Goal: Task Accomplishment & Management: Manage account settings

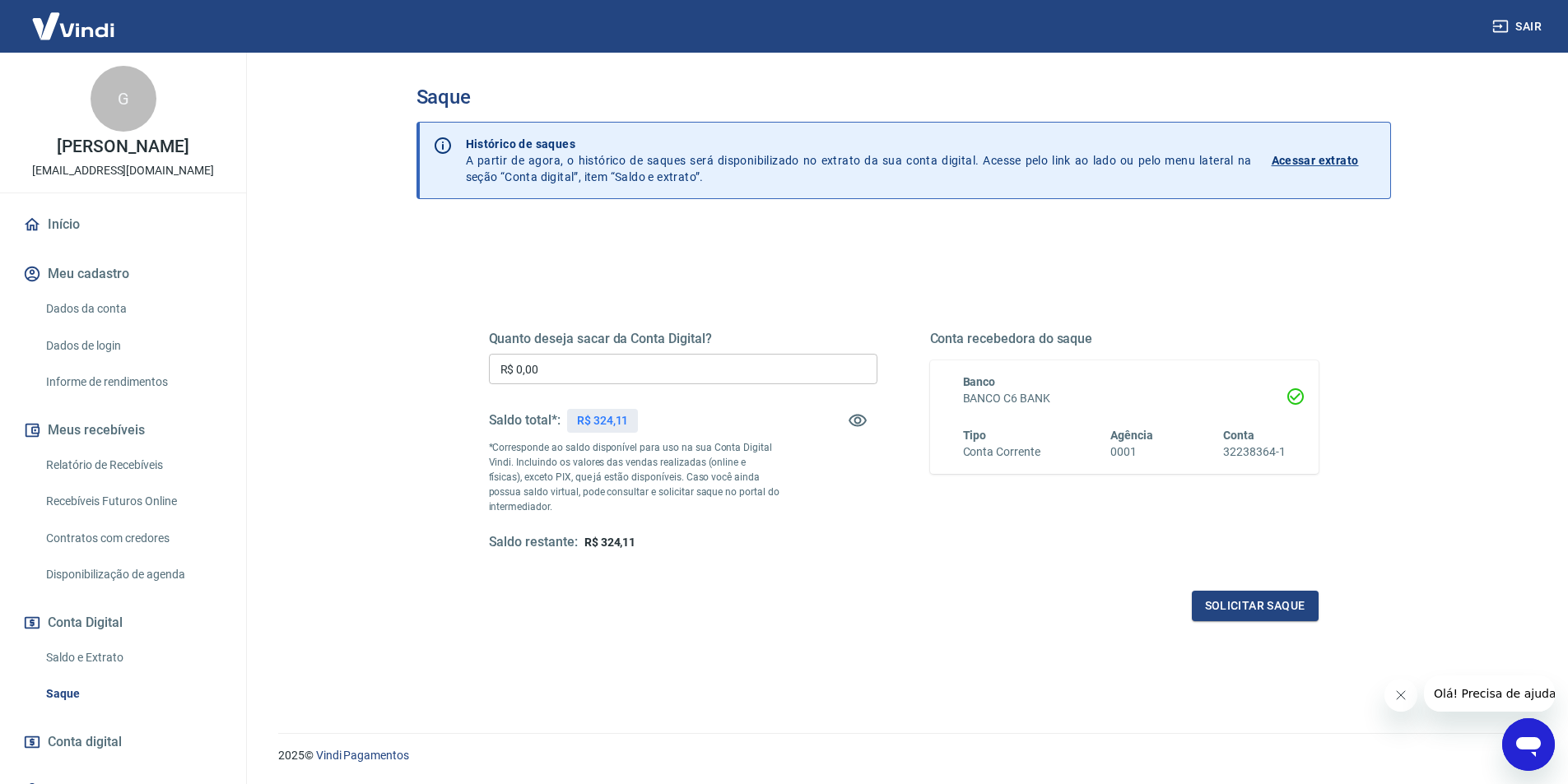
click at [795, 374] on input "R$ 0,00" at bounding box center [684, 369] width 389 height 30
type input "R$ 324,11"
click at [1230, 597] on button "Solicitar saque" at bounding box center [1256, 605] width 127 height 30
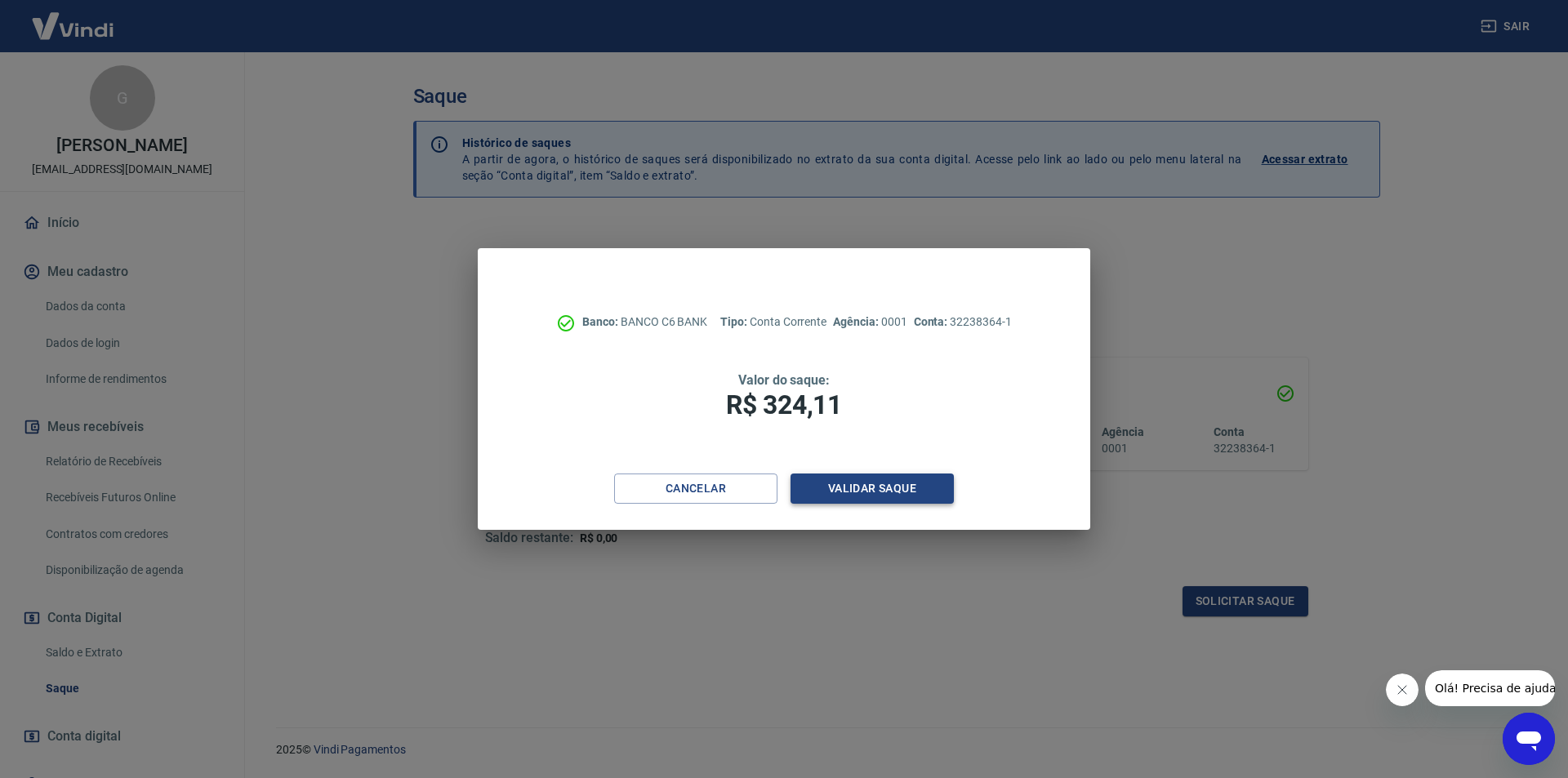
click at [922, 492] on button "Validar saque" at bounding box center [872, 488] width 164 height 30
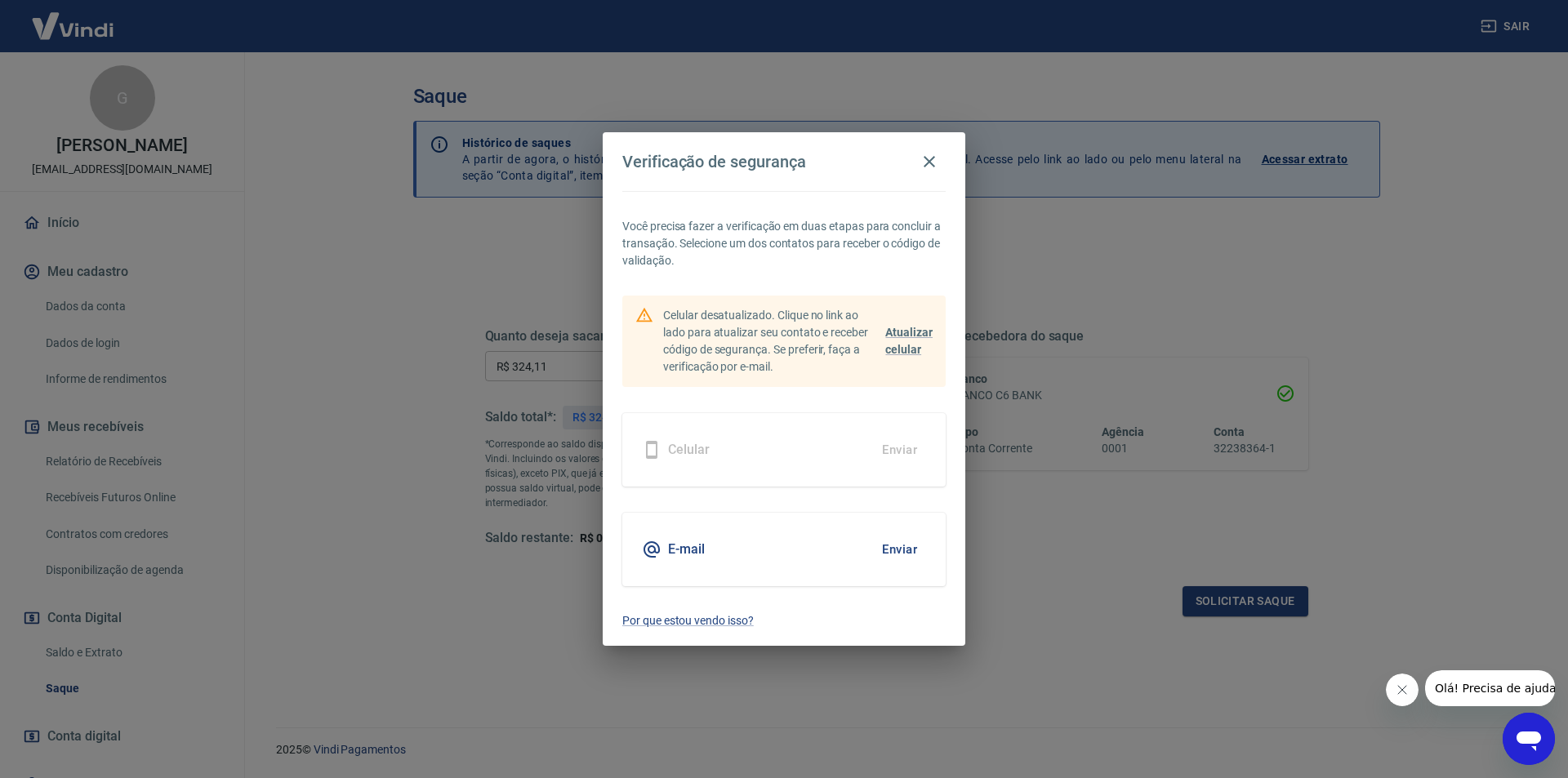
click at [906, 558] on button "Enviar" at bounding box center [900, 550] width 53 height 34
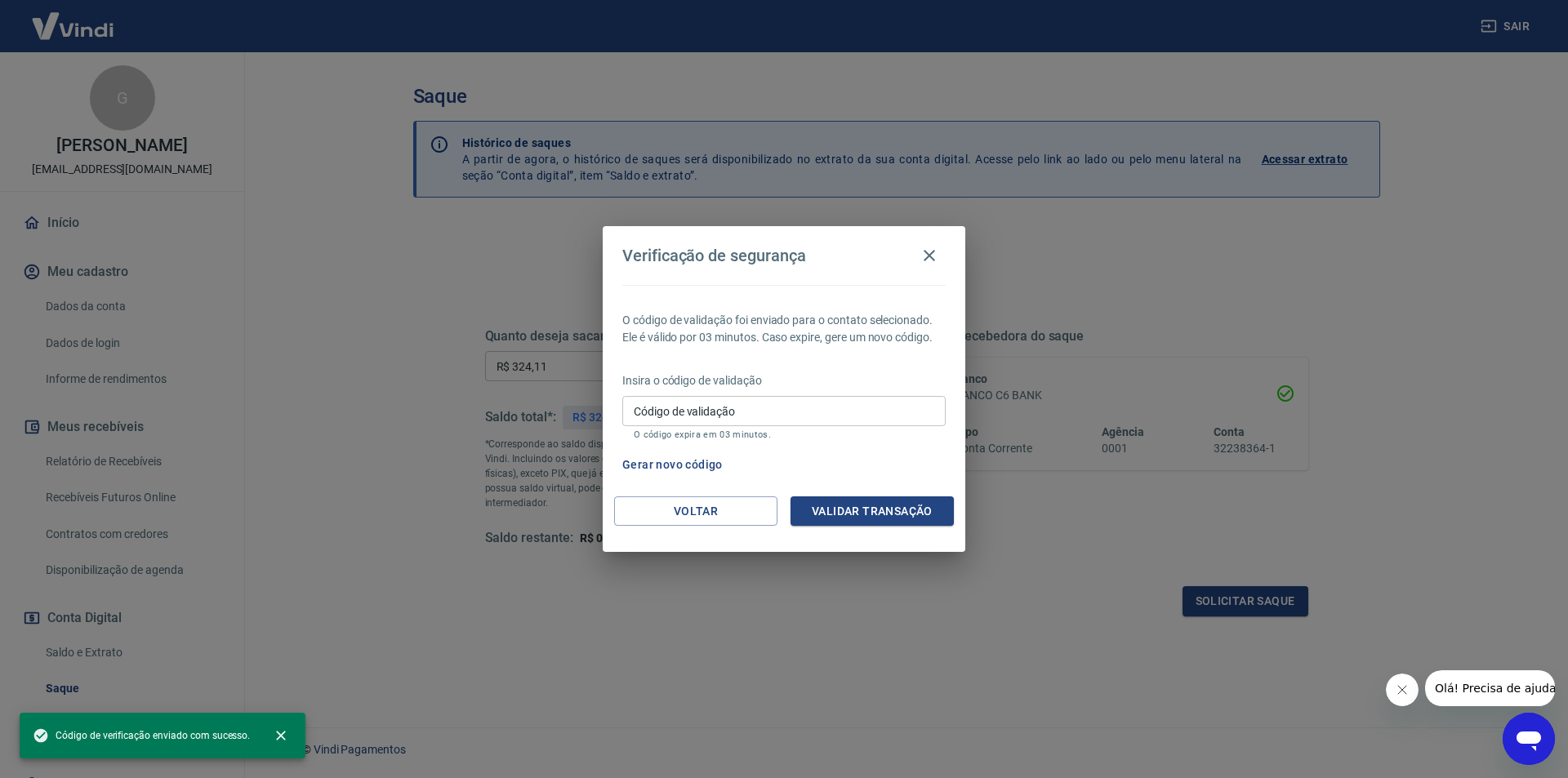
click at [841, 421] on input "Código de validação" at bounding box center [784, 411] width 324 height 30
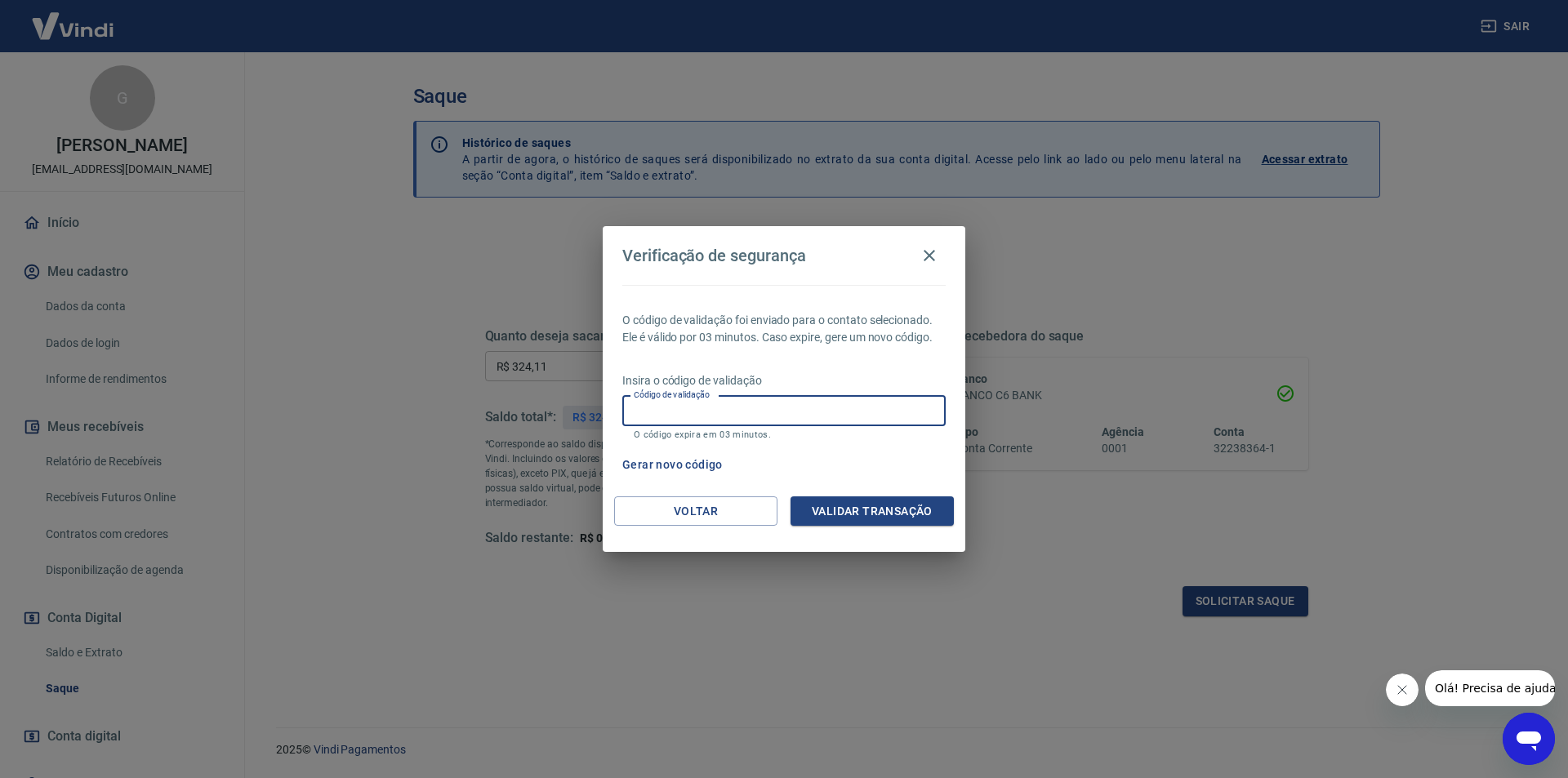
paste input "575281"
type input "575281"
click at [877, 522] on button "Validar transação" at bounding box center [872, 511] width 164 height 30
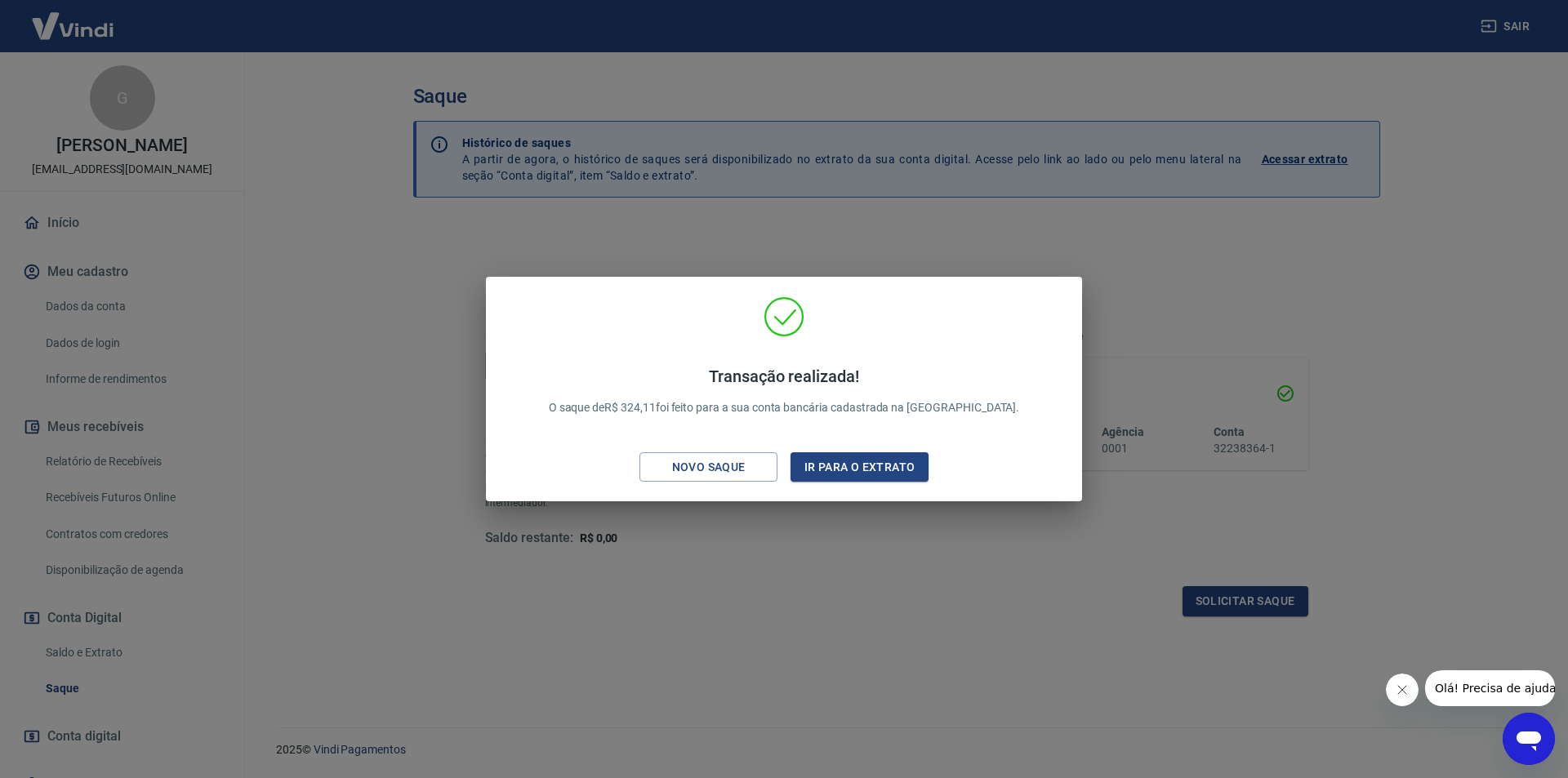
click at [1192, 233] on div "Transação realizada! O saque de R$ 324,11 foi feito para a sua conta bancária c…" at bounding box center [784, 389] width 1568 height 778
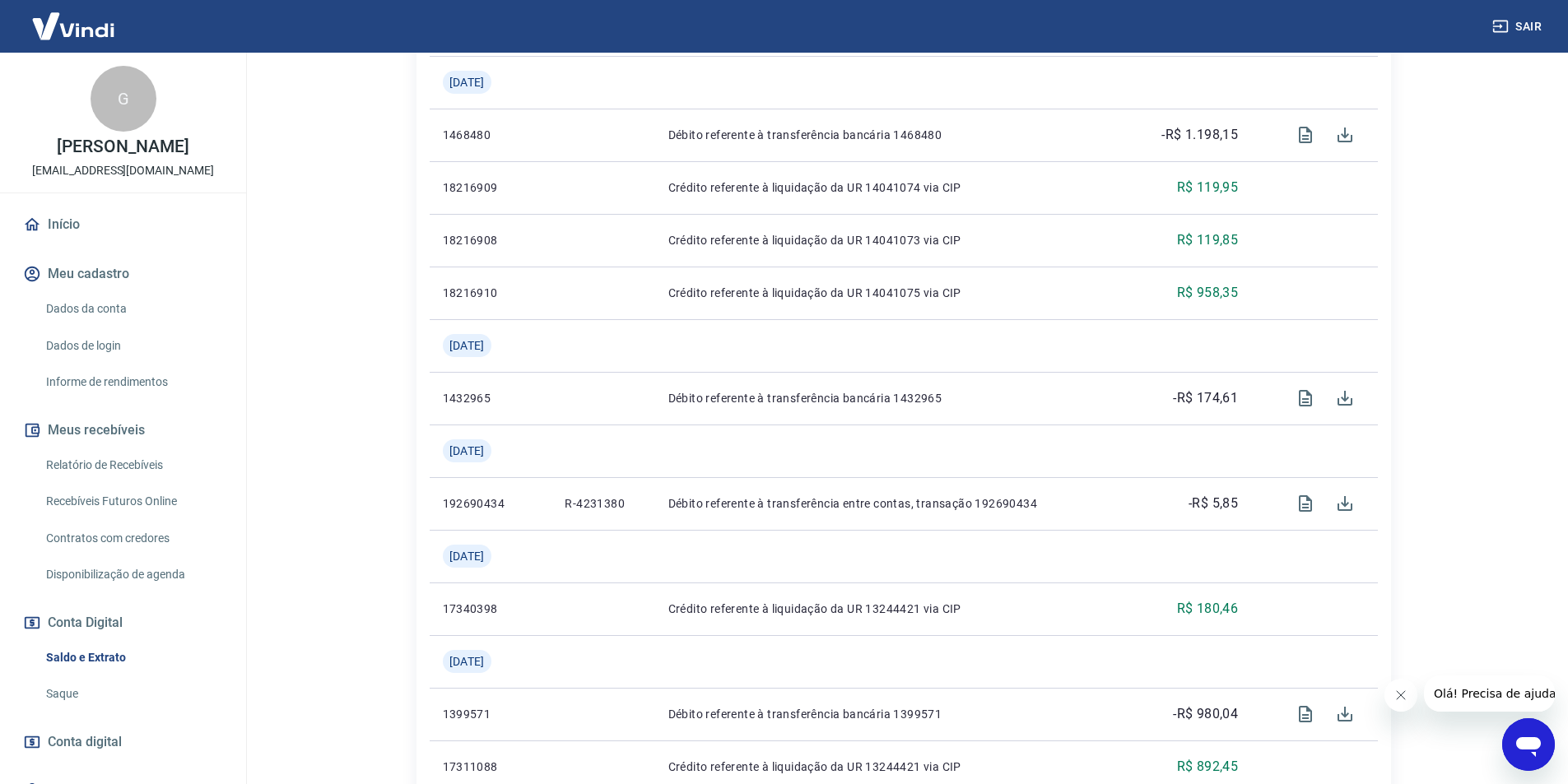
scroll to position [1571, 0]
